Goal: Task Accomplishment & Management: Use online tool/utility

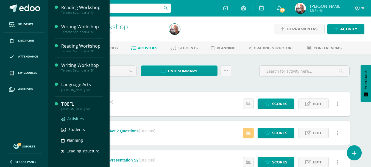
click at [72, 120] on span "Activities" at bounding box center [75, 118] width 16 height 5
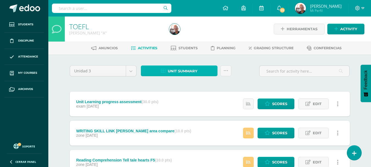
click at [194, 71] on span "Unit summary" at bounding box center [183, 71] width 30 height 10
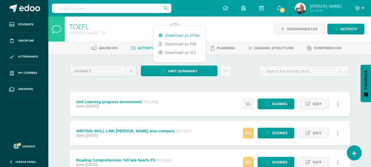
click at [176, 33] on link "Download as HTML" at bounding box center [179, 35] width 53 height 9
click at [275, 103] on span "Scores" at bounding box center [279, 104] width 15 height 10
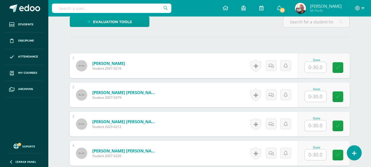
scroll to position [138, 0]
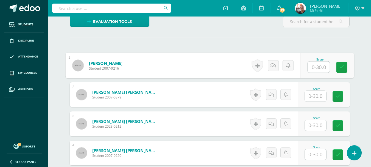
click at [318, 68] on input "text" at bounding box center [319, 67] width 22 height 11
type input "25"
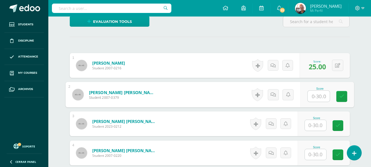
click at [319, 94] on input "text" at bounding box center [319, 96] width 22 height 11
type input "16"
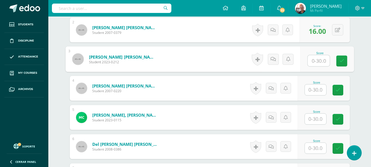
scroll to position [193, 0]
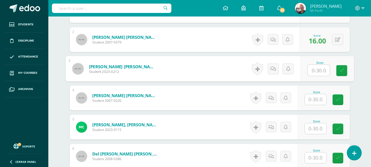
click at [318, 68] on input "text" at bounding box center [319, 70] width 22 height 11
type input "22"
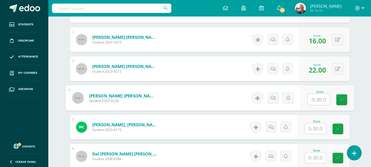
click at [324, 100] on input "text" at bounding box center [319, 99] width 22 height 11
type input "19"
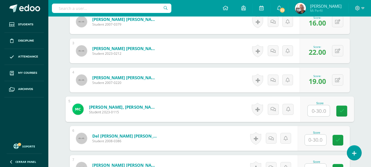
scroll to position [221, 0]
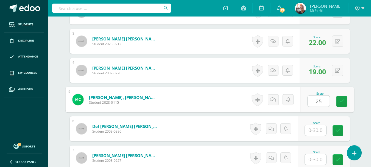
type input "25"
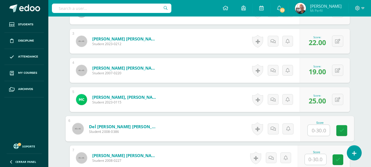
scroll to position [248, 0]
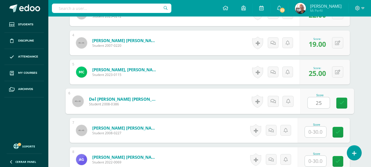
type input "25"
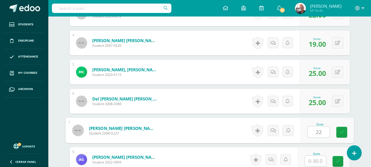
type input "22"
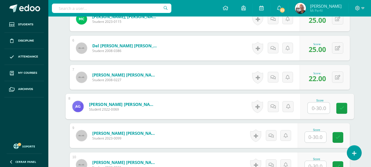
scroll to position [303, 0]
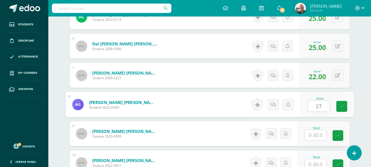
type input "27"
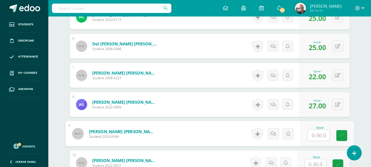
scroll to position [331, 0]
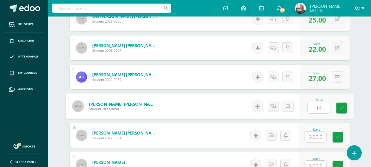
type input "14"
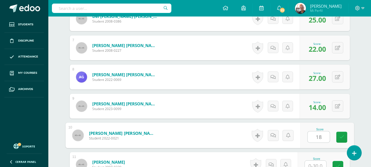
type input "18"
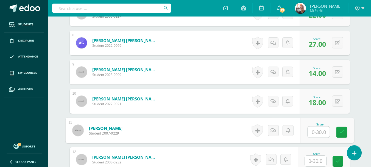
scroll to position [417, 0]
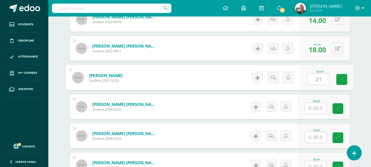
type input "21"
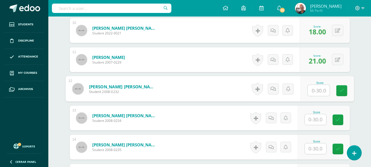
scroll to position [445, 0]
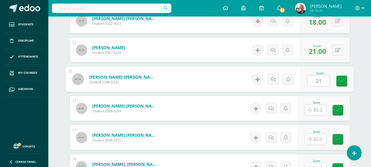
type input "21"
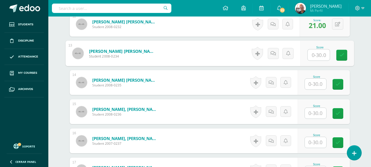
scroll to position [472, 0]
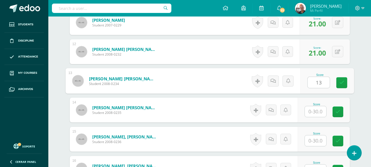
type input "13"
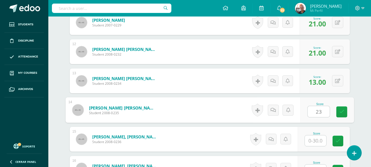
type input "23"
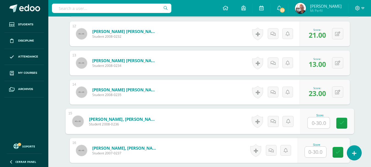
scroll to position [500, 0]
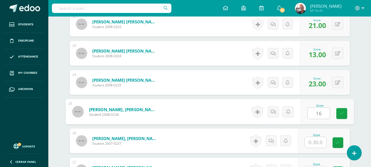
type input "16"
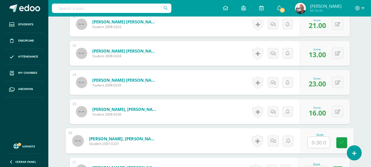
scroll to position [527, 0]
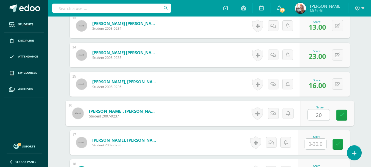
type input "20"
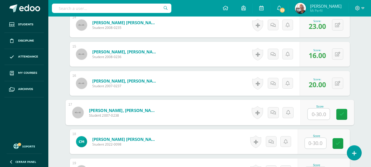
scroll to position [610, 0]
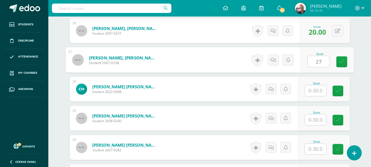
type input "27"
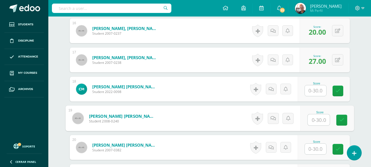
click at [316, 121] on input "text" at bounding box center [319, 119] width 22 height 11
type input "22"
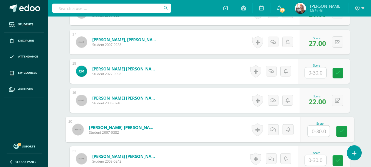
scroll to position [637, 0]
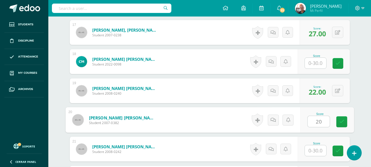
type input "20"
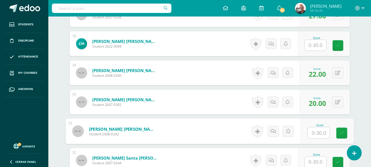
scroll to position [665, 0]
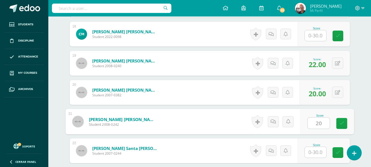
type input "20"
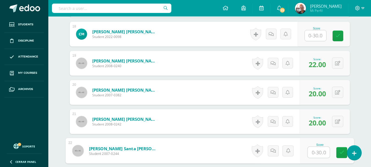
scroll to position [692, 0]
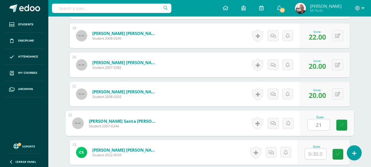
type input "21"
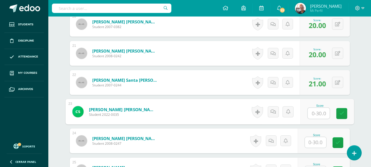
scroll to position [747, 0]
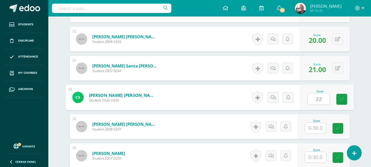
type input "22"
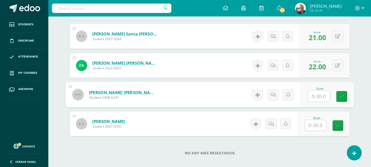
scroll to position [802, 0]
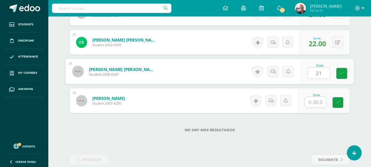
type input "21"
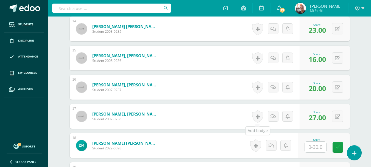
scroll to position [582, 0]
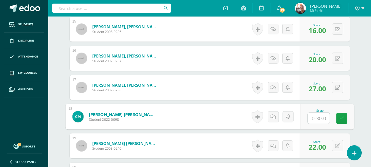
click at [321, 115] on input "text" at bounding box center [319, 118] width 22 height 11
type input "24"
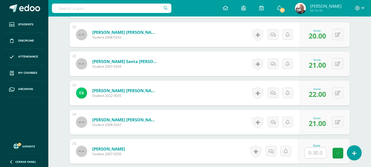
scroll to position [775, 0]
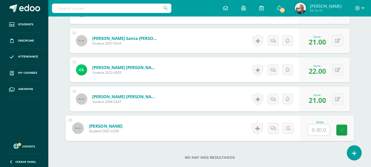
click at [319, 130] on input "text" at bounding box center [319, 129] width 22 height 11
type input "23"
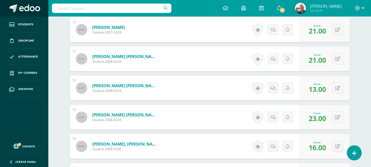
scroll to position [390, 0]
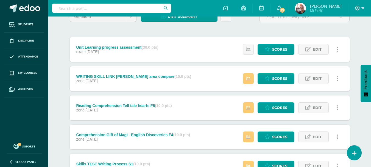
scroll to position [55, 0]
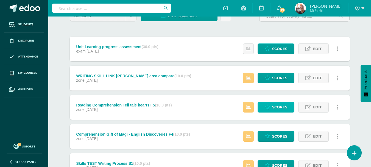
click at [273, 106] on span "Scores" at bounding box center [279, 107] width 15 height 10
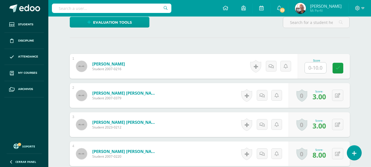
scroll to position [137, 0]
click at [318, 68] on input "text" at bounding box center [315, 67] width 21 height 11
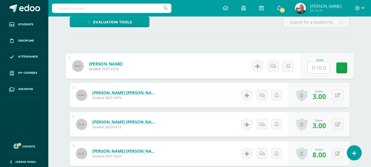
type input "7"
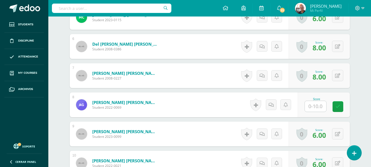
scroll to position [303, 0]
click at [321, 108] on input "text" at bounding box center [319, 106] width 22 height 11
type input "8"
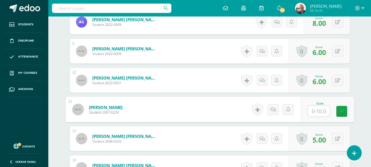
click at [315, 111] on input "text" at bounding box center [319, 111] width 22 height 11
type input "8"
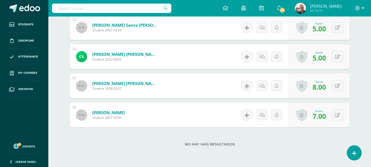
scroll to position [798, 0]
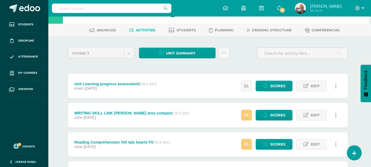
scroll to position [27, 2]
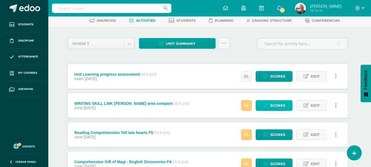
click at [272, 106] on span "Scores" at bounding box center [278, 105] width 15 height 10
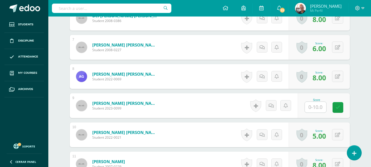
scroll to position [331, 0]
click at [320, 104] on input "text" at bounding box center [315, 106] width 21 height 11
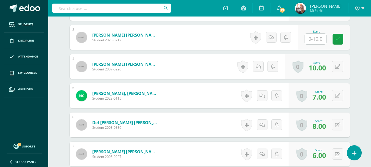
scroll to position [221, 0]
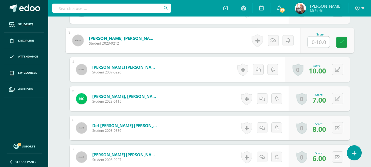
click at [316, 40] on input "text" at bounding box center [319, 42] width 22 height 11
type input "5"
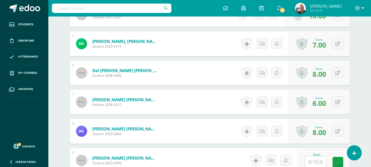
scroll to position [359, 0]
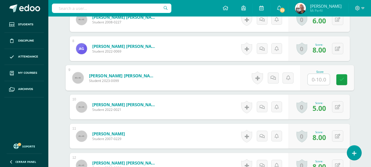
click at [318, 75] on input "text" at bounding box center [319, 79] width 22 height 11
type input "5"
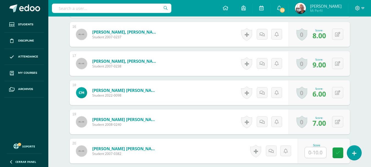
scroll to position [661, 0]
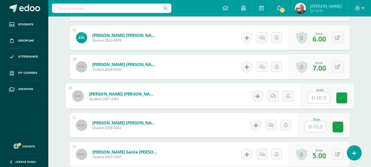
click at [319, 97] on input "text" at bounding box center [319, 97] width 22 height 11
type input "5"
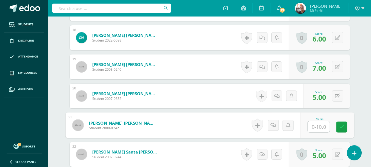
type input "5"
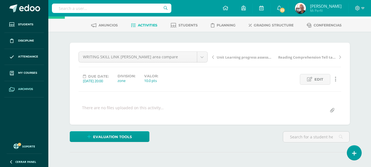
scroll to position [0, 0]
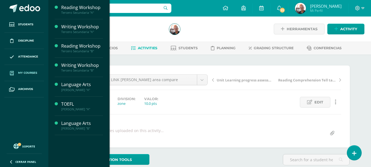
click at [25, 76] on link "My courses" at bounding box center [24, 73] width 40 height 16
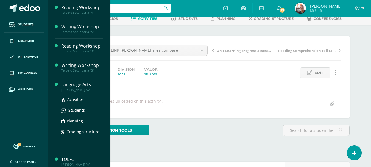
scroll to position [55, 0]
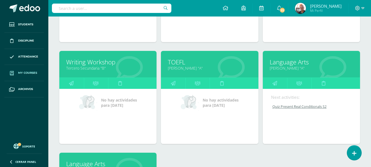
scroll to position [192, 0]
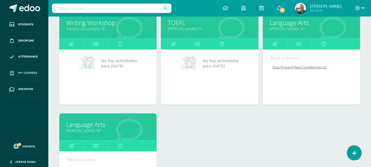
click at [120, 132] on link "Quinto Bachillerato "B"" at bounding box center [108, 130] width 84 height 5
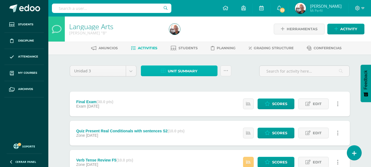
click at [187, 68] on span "Unit summary" at bounding box center [183, 71] width 30 height 10
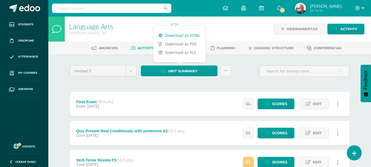
click at [186, 34] on link "Download as HTML" at bounding box center [179, 35] width 53 height 9
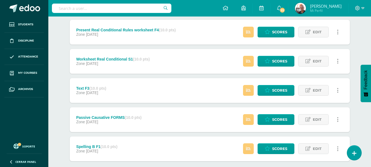
scroll to position [190, 0]
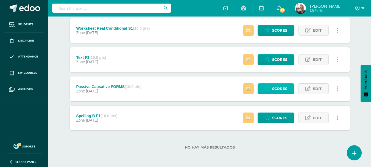
click at [277, 93] on span "Scores" at bounding box center [279, 89] width 15 height 10
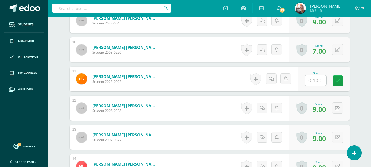
scroll to position [414, 0]
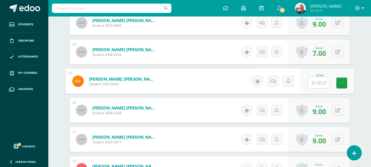
click at [312, 80] on input "text" at bounding box center [319, 82] width 22 height 11
type input "0"
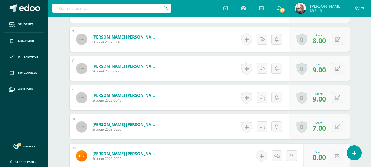
scroll to position [331, 0]
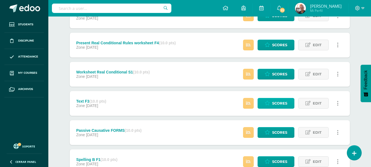
scroll to position [190, 0]
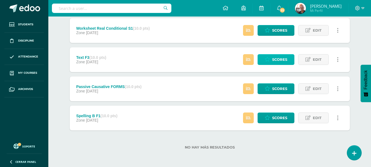
click at [275, 61] on span "Scores" at bounding box center [279, 59] width 15 height 10
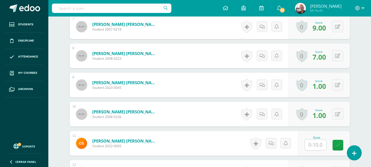
scroll to position [386, 0]
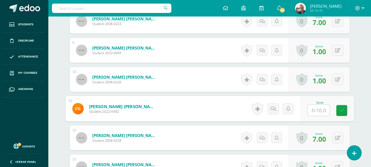
click at [318, 109] on input "text" at bounding box center [319, 110] width 22 height 11
type input "0"
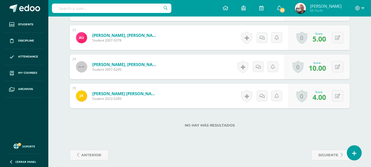
scroll to position [811, 0]
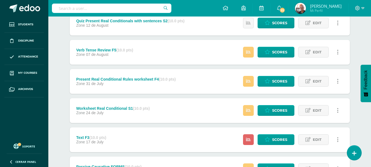
scroll to position [190, 0]
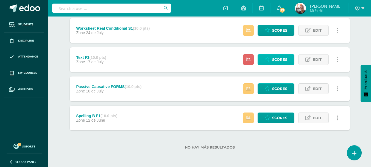
click at [275, 61] on span "Scores" at bounding box center [279, 59] width 15 height 10
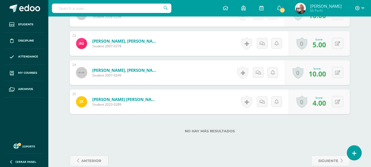
scroll to position [802, 0]
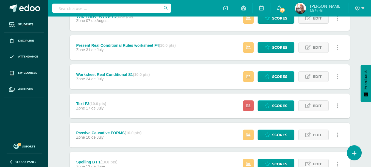
scroll to position [108, 0]
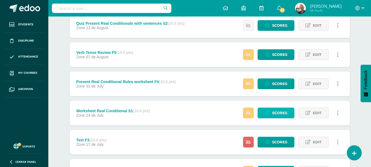
click at [272, 111] on span "Scores" at bounding box center [279, 113] width 15 height 10
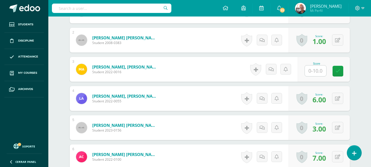
scroll to position [193, 0]
click at [317, 71] on input "text" at bounding box center [319, 70] width 22 height 11
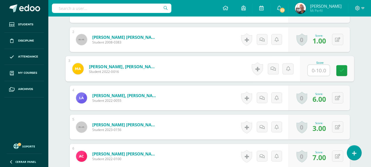
type input "7"
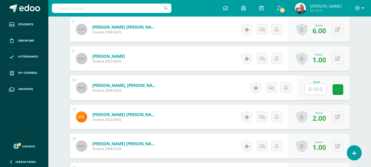
scroll to position [386, 0]
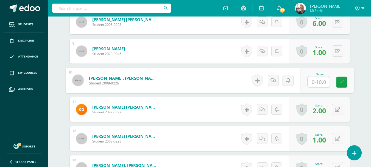
click at [320, 80] on input "text" at bounding box center [319, 81] width 22 height 11
type input "7"
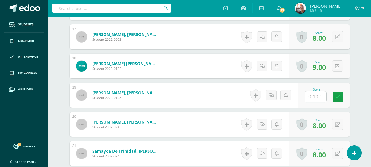
scroll to position [688, 0]
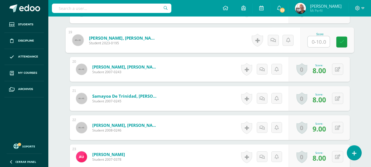
click at [322, 39] on input "text" at bounding box center [319, 41] width 22 height 11
type input "0"
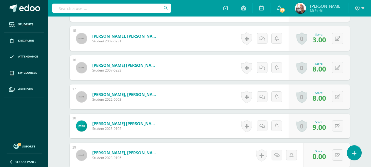
scroll to position [564, 0]
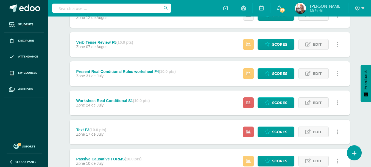
scroll to position [108, 0]
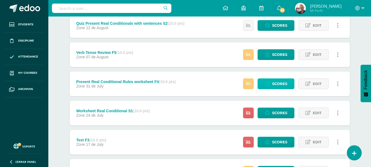
click at [276, 81] on span "Scores" at bounding box center [279, 84] width 15 height 10
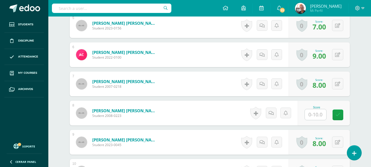
scroll to position [292, 0]
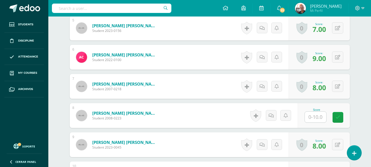
click at [318, 120] on input "text" at bounding box center [315, 117] width 21 height 11
type input "7"
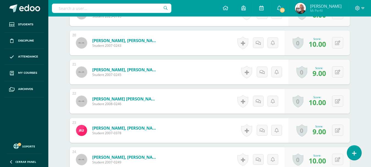
scroll to position [774, 0]
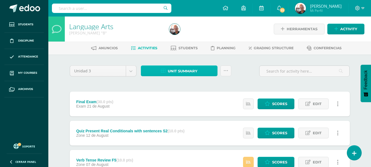
click at [183, 75] on span "Unit summary" at bounding box center [183, 71] width 30 height 10
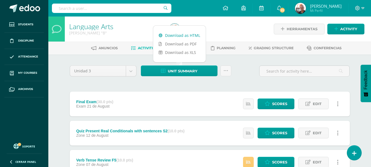
click at [181, 37] on link "Download as HTML" at bounding box center [179, 35] width 53 height 9
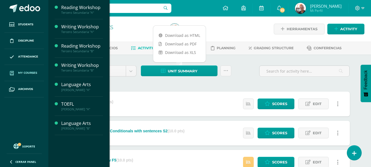
click at [16, 73] on span at bounding box center [12, 73] width 10 height 10
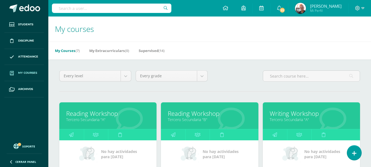
click at [210, 112] on link "Reading Workshop" at bounding box center [210, 113] width 84 height 9
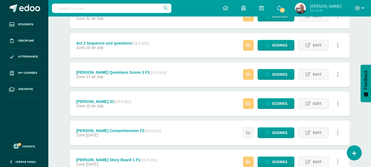
scroll to position [190, 0]
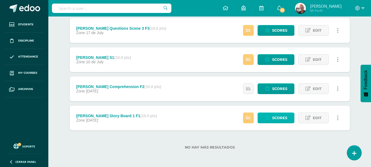
click at [273, 115] on span "Scores" at bounding box center [279, 118] width 15 height 10
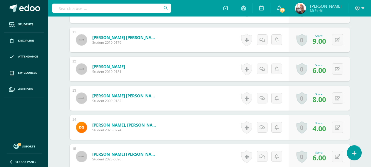
scroll to position [455, 0]
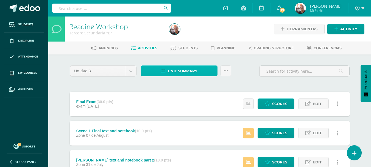
click at [193, 66] on span "Unit summary" at bounding box center [183, 71] width 30 height 10
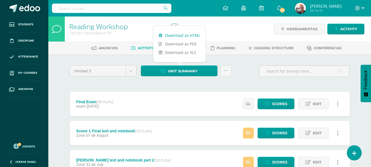
click at [190, 34] on link "Download as HTML" at bounding box center [179, 35] width 53 height 9
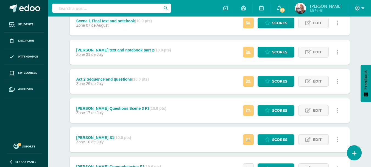
scroll to position [190, 0]
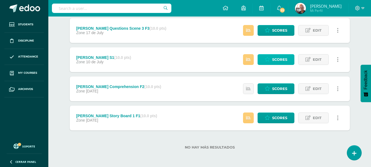
click at [279, 58] on span "Scores" at bounding box center [279, 59] width 15 height 10
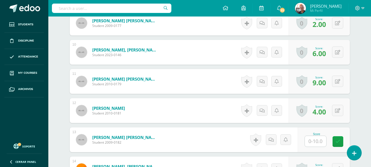
scroll to position [441, 0]
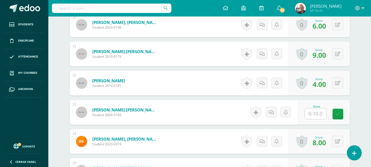
click at [322, 117] on input "text" at bounding box center [315, 113] width 21 height 11
type input "6"
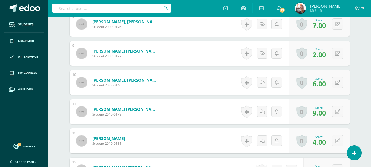
scroll to position [304, 0]
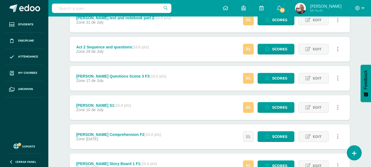
scroll to position [135, 0]
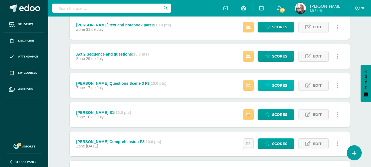
click at [270, 83] on icon at bounding box center [267, 85] width 5 height 5
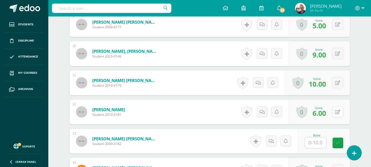
scroll to position [412, 0]
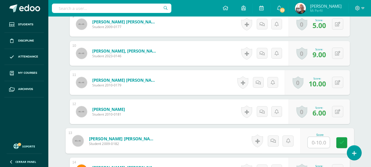
click at [320, 144] on input "text" at bounding box center [319, 142] width 22 height 11
type input "6"
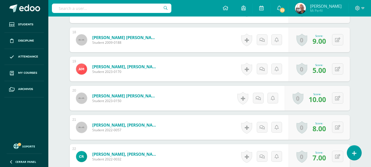
scroll to position [660, 0]
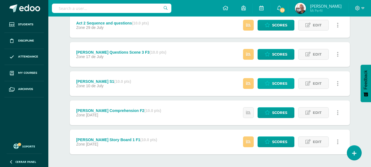
scroll to position [135, 0]
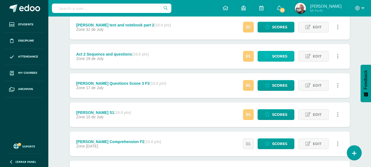
click at [281, 56] on span "Scores" at bounding box center [279, 56] width 15 height 10
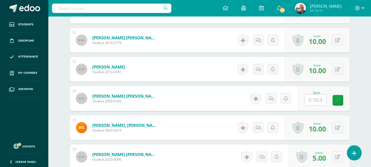
scroll to position [455, 0]
click at [316, 99] on input "text" at bounding box center [319, 99] width 22 height 11
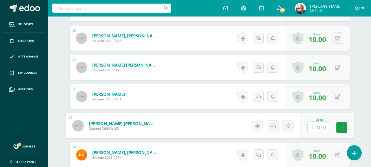
scroll to position [428, 0]
type input "8"
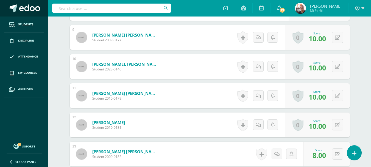
scroll to position [373, 0]
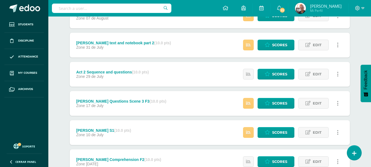
scroll to position [108, 0]
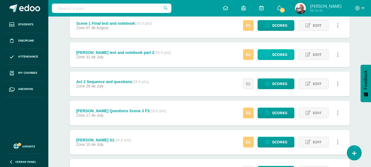
click at [270, 54] on icon at bounding box center [267, 54] width 5 height 5
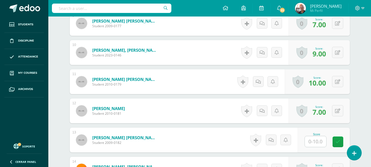
scroll to position [414, 0]
click at [317, 142] on input "text" at bounding box center [315, 141] width 21 height 11
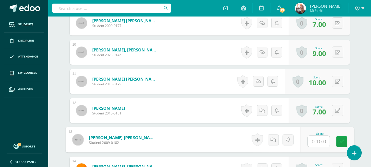
type input "6"
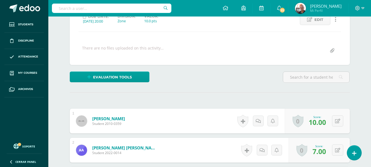
scroll to position [0, 0]
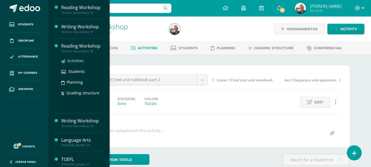
click at [75, 58] on span "Activities" at bounding box center [75, 60] width 16 height 5
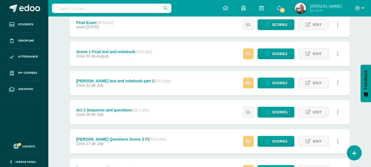
scroll to position [27, 0]
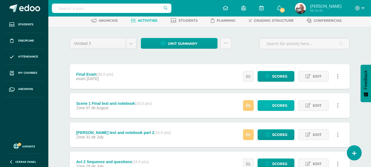
click at [273, 102] on span "Scores" at bounding box center [279, 105] width 15 height 10
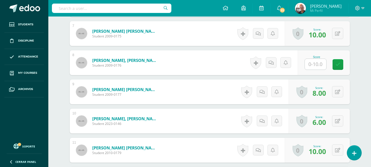
scroll to position [345, 0]
click at [311, 64] on input "text" at bounding box center [315, 64] width 21 height 11
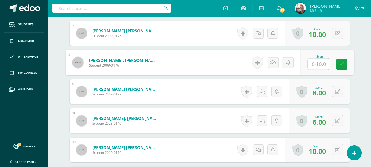
scroll to position [345, 0]
type input "0"
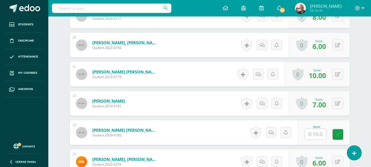
scroll to position [455, 0]
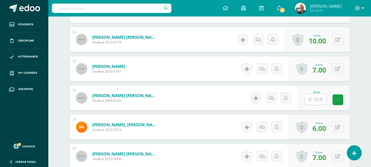
click at [315, 97] on input "text" at bounding box center [315, 99] width 21 height 11
type input "6"
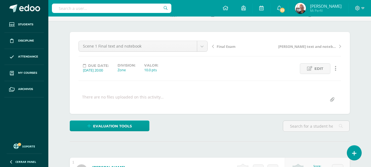
scroll to position [0, 0]
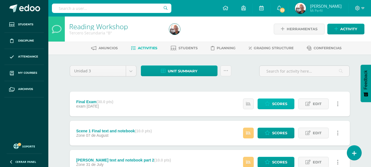
click at [284, 101] on span "Scores" at bounding box center [279, 104] width 15 height 10
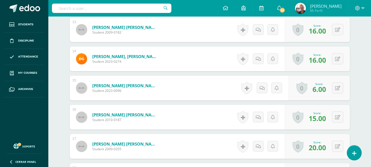
scroll to position [483, 0]
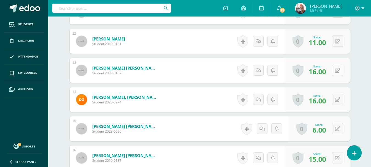
click at [337, 71] on button at bounding box center [337, 70] width 11 height 11
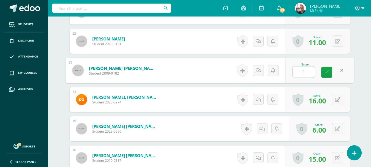
type input "17"
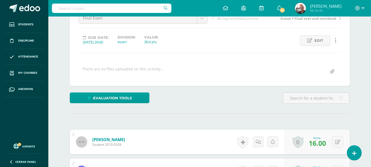
scroll to position [0, 0]
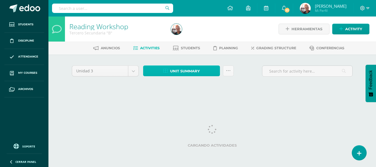
click at [187, 71] on span "Unit summary" at bounding box center [185, 71] width 30 height 10
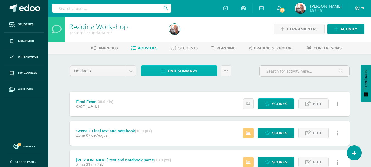
click at [179, 70] on span "Unit summary" at bounding box center [183, 71] width 30 height 10
click at [191, 69] on span "Unit summary" at bounding box center [183, 71] width 30 height 10
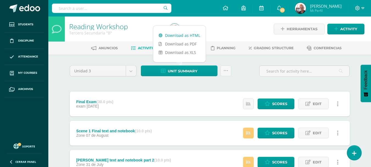
click at [189, 34] on link "Download as HTML" at bounding box center [179, 35] width 53 height 9
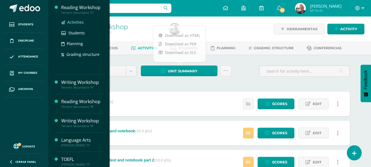
click at [77, 20] on span "Activities" at bounding box center [75, 22] width 16 height 5
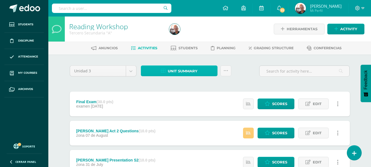
click at [180, 70] on span "Unit summary" at bounding box center [183, 71] width 30 height 10
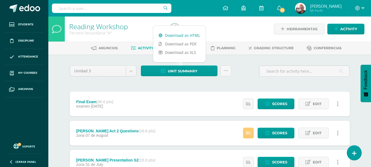
click at [172, 35] on link "Download as HTML" at bounding box center [179, 35] width 53 height 9
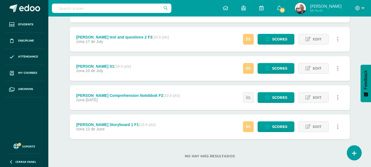
scroll to position [190, 0]
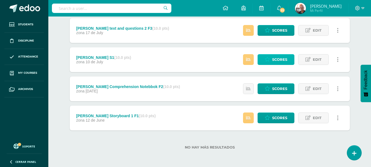
click at [281, 60] on span "Scores" at bounding box center [279, 59] width 15 height 10
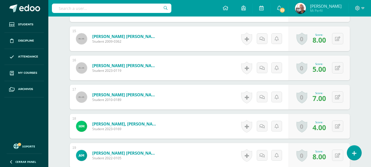
scroll to position [578, 0]
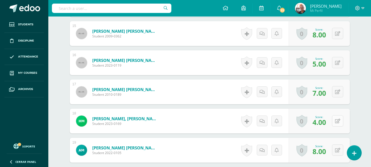
click at [338, 120] on button at bounding box center [337, 120] width 11 height 11
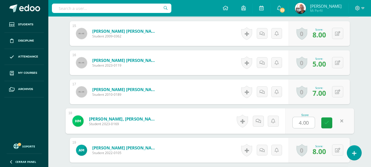
type input "6"
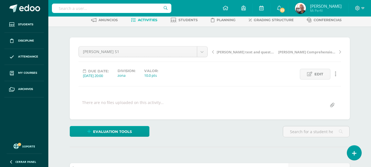
scroll to position [0, 0]
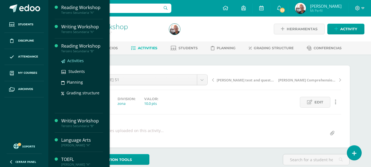
click at [75, 62] on span "Activities" at bounding box center [75, 60] width 16 height 5
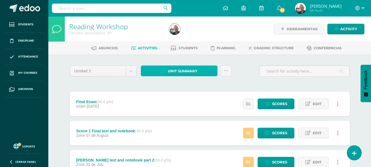
click at [180, 69] on span "Unit summary" at bounding box center [183, 71] width 30 height 10
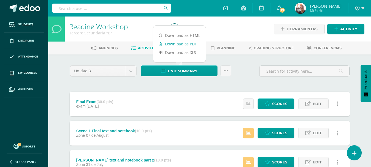
click at [181, 42] on link "Download as PDF" at bounding box center [179, 44] width 53 height 9
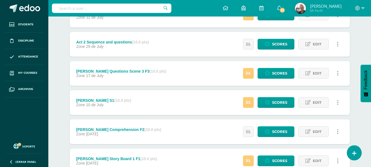
scroll to position [137, 0]
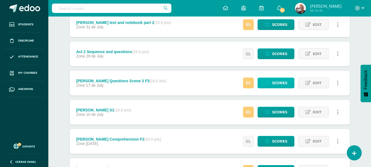
click at [282, 79] on span "Scores" at bounding box center [279, 83] width 15 height 10
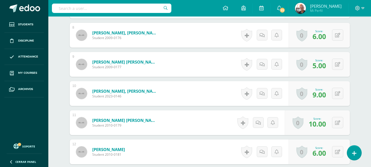
scroll to position [373, 0]
click at [336, 153] on button at bounding box center [337, 151] width 11 height 11
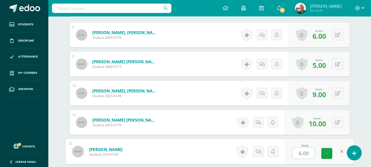
type input "7"
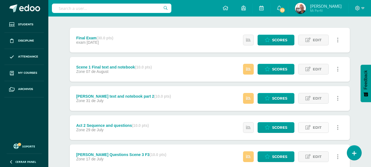
scroll to position [55, 0]
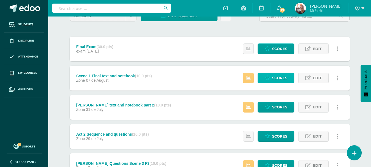
click at [272, 74] on span "Scores" at bounding box center [279, 78] width 15 height 10
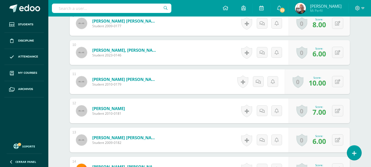
scroll to position [414, 0]
click at [337, 140] on button at bounding box center [337, 139] width 11 height 11
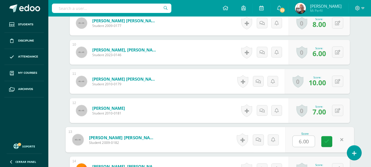
type input "7"
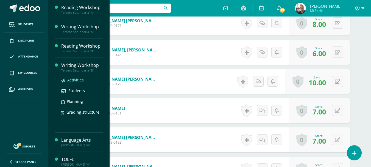
click at [70, 79] on span "Activities" at bounding box center [75, 79] width 16 height 5
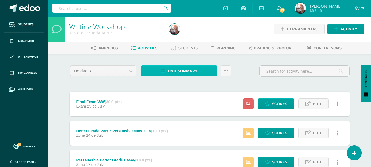
click at [170, 71] on span "Unit summary" at bounding box center [183, 71] width 30 height 10
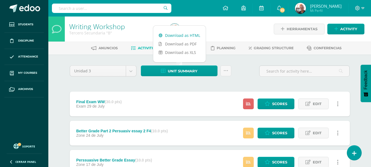
click at [176, 35] on link "Download as HTML" at bounding box center [179, 35] width 53 height 9
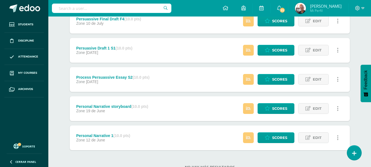
scroll to position [190, 0]
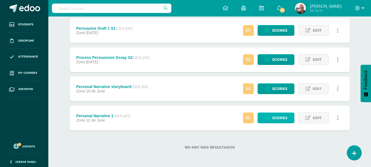
click at [276, 115] on span "Scores" at bounding box center [279, 118] width 15 height 10
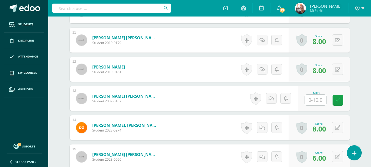
scroll to position [455, 0]
click at [322, 100] on input "text" at bounding box center [319, 99] width 22 height 11
type input "6"
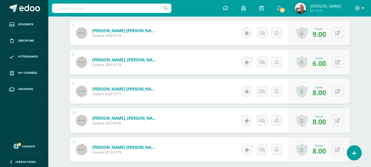
scroll to position [235, 0]
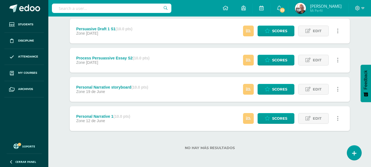
scroll to position [190, 0]
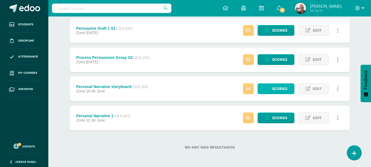
click at [280, 88] on span "Scores" at bounding box center [279, 89] width 15 height 10
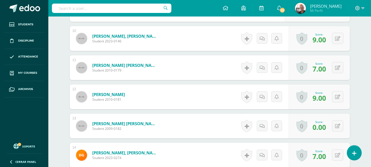
scroll to position [428, 0]
click at [340, 125] on button at bounding box center [342, 126] width 12 height 12
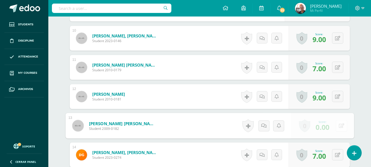
scroll to position [428, 0]
type input "6"
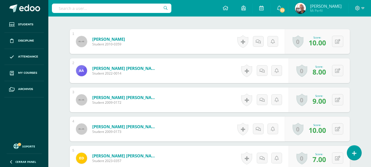
scroll to position [153, 0]
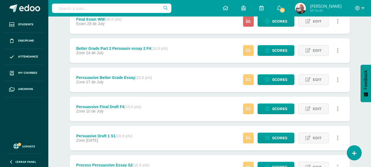
scroll to position [165, 0]
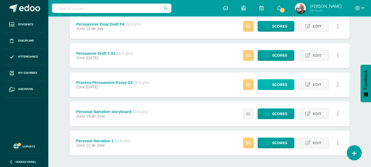
click at [277, 83] on span "Scores" at bounding box center [279, 84] width 15 height 10
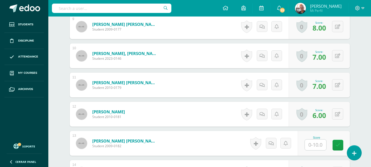
scroll to position [441, 0]
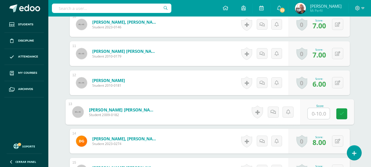
click at [318, 113] on input "text" at bounding box center [319, 113] width 22 height 11
type input "6"
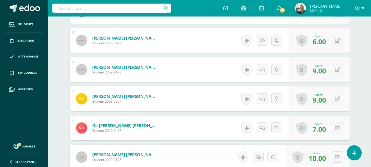
scroll to position [139, 0]
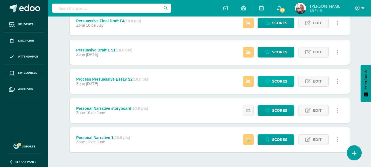
scroll to position [135, 0]
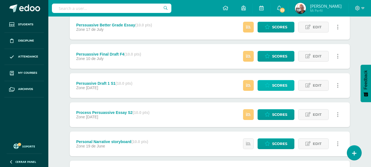
click at [274, 86] on span "Scores" at bounding box center [279, 85] width 15 height 10
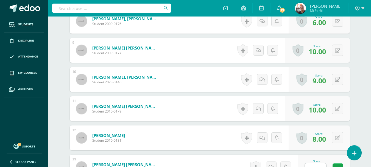
scroll to position [469, 0]
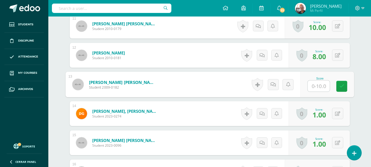
click at [316, 84] on input "text" at bounding box center [319, 86] width 22 height 11
type input "6"
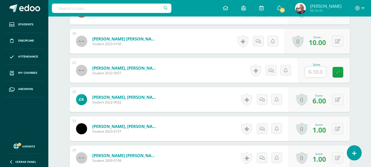
scroll to position [716, 0]
click at [316, 68] on input "text" at bounding box center [315, 71] width 21 height 11
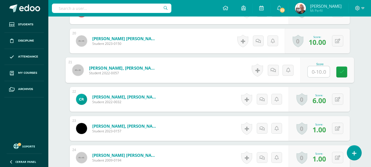
type input "8"
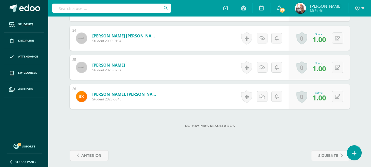
scroll to position [841, 0]
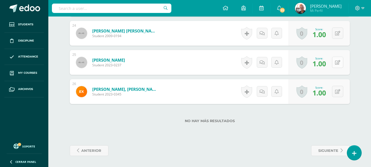
click at [340, 64] on icon at bounding box center [337, 62] width 5 height 5
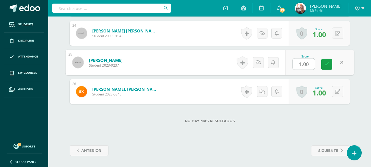
type input "7"
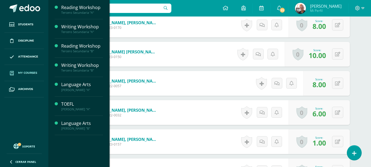
scroll to position [593, 0]
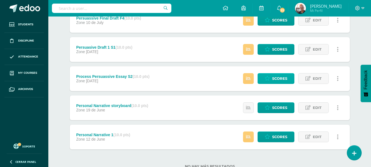
scroll to position [135, 0]
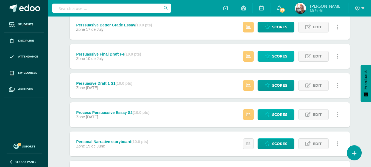
click at [271, 58] on link "Scores" at bounding box center [276, 56] width 37 height 11
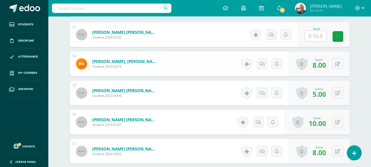
scroll to position [509, 0]
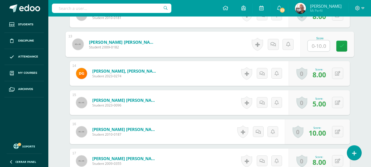
click at [316, 48] on input "text" at bounding box center [319, 45] width 22 height 11
type input "6"
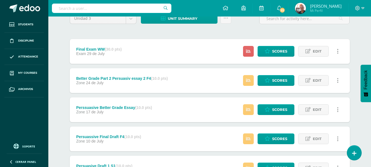
scroll to position [82, 0]
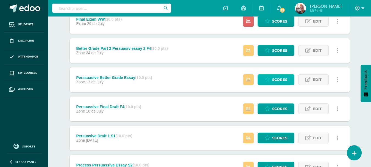
click at [280, 79] on span "Scores" at bounding box center [279, 80] width 15 height 10
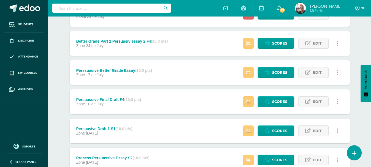
scroll to position [80, 0]
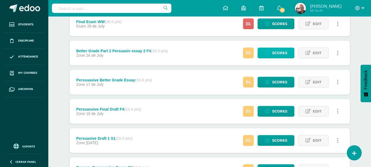
click at [272, 54] on span "Scores" at bounding box center [279, 53] width 15 height 10
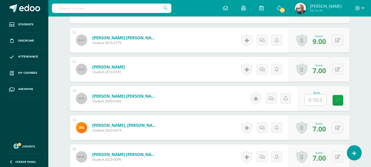
scroll to position [455, 0]
click at [316, 98] on input "text" at bounding box center [319, 99] width 22 height 11
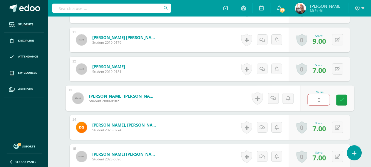
scroll to position [455, 0]
type input "6"
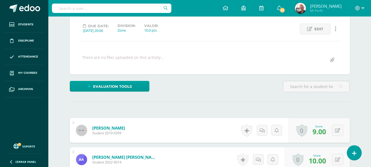
scroll to position [15, 0]
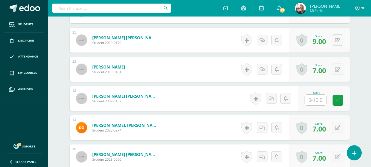
scroll to position [455, 0]
click at [319, 97] on input "text" at bounding box center [319, 99] width 22 height 11
type input "6"
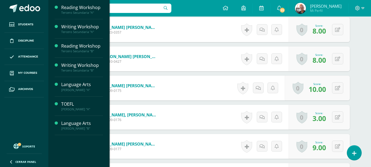
scroll to position [345, 0]
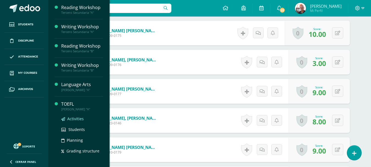
click at [75, 118] on span "Activities" at bounding box center [75, 118] width 16 height 5
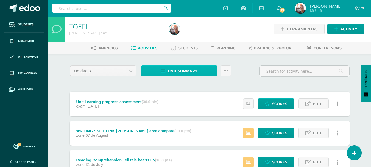
click at [180, 69] on span "Unit summary" at bounding box center [183, 71] width 30 height 10
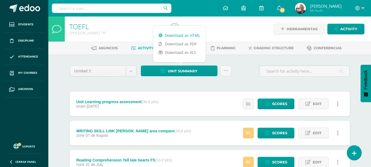
click at [186, 35] on link "Download as HTML" at bounding box center [179, 35] width 53 height 9
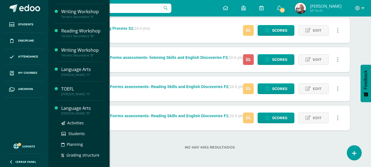
scroll to position [23, 0]
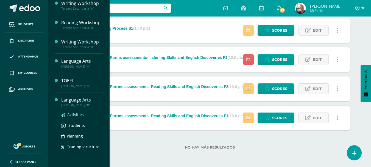
click at [77, 115] on span "Activities" at bounding box center [75, 114] width 16 height 5
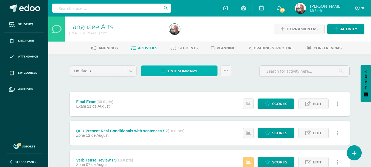
click at [182, 69] on span "Unit summary" at bounding box center [183, 71] width 30 height 10
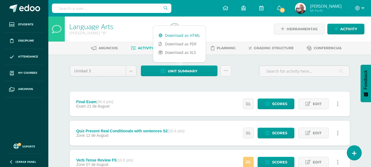
click at [186, 37] on link "Download as HTML" at bounding box center [179, 35] width 53 height 9
